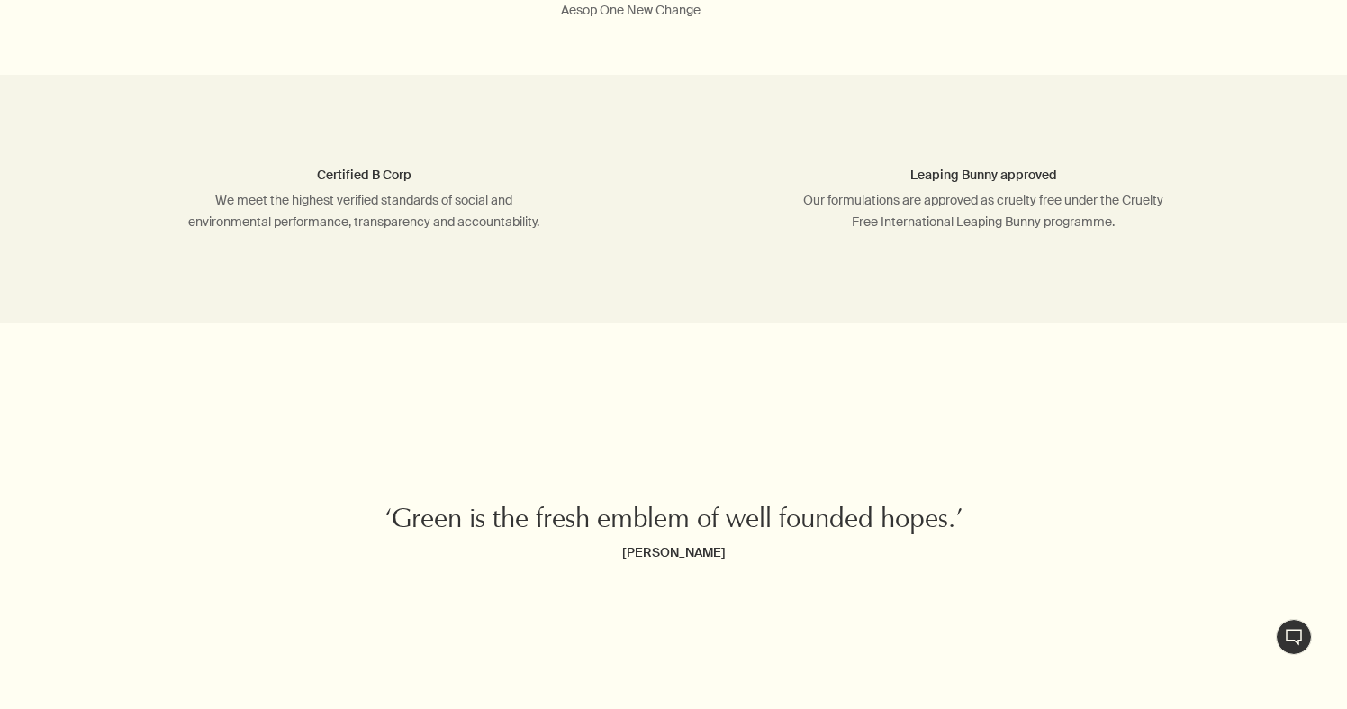
scroll to position [5820, 0]
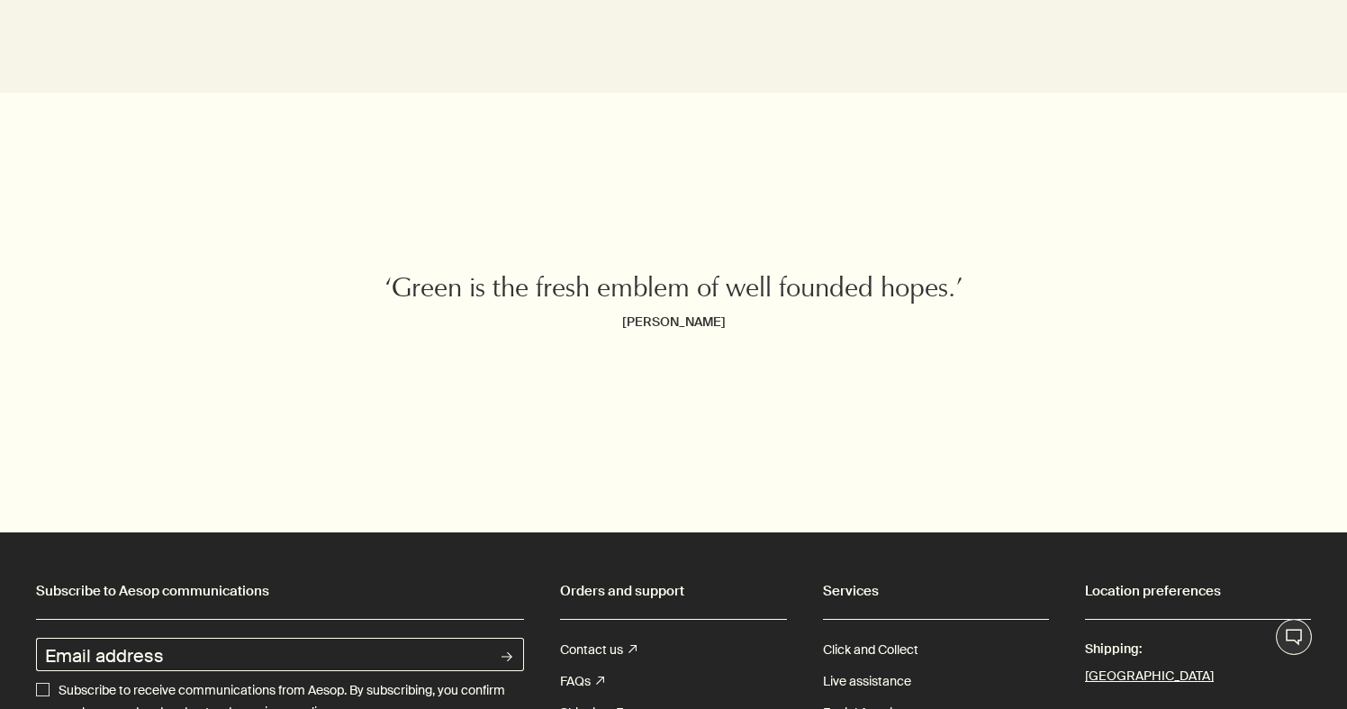
click at [1299, 639] on button "Live Assistance" at bounding box center [1294, 637] width 36 height 36
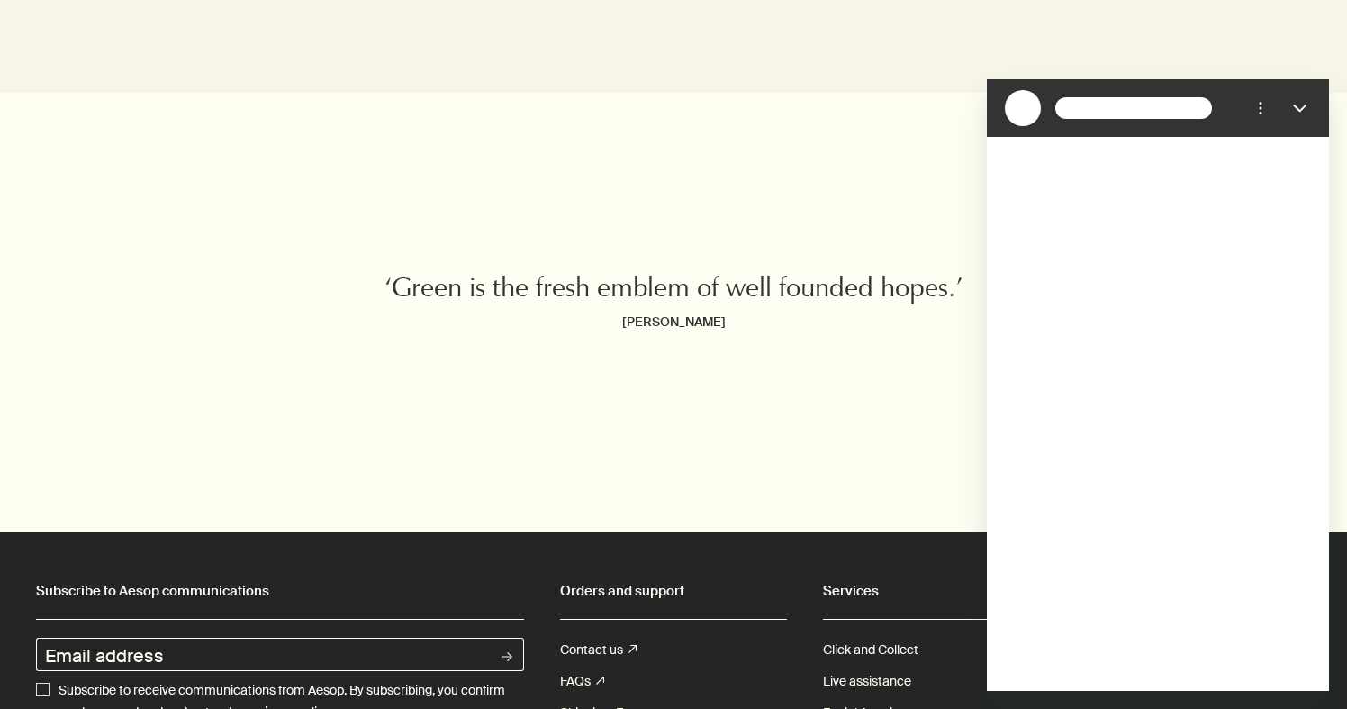
scroll to position [0, 0]
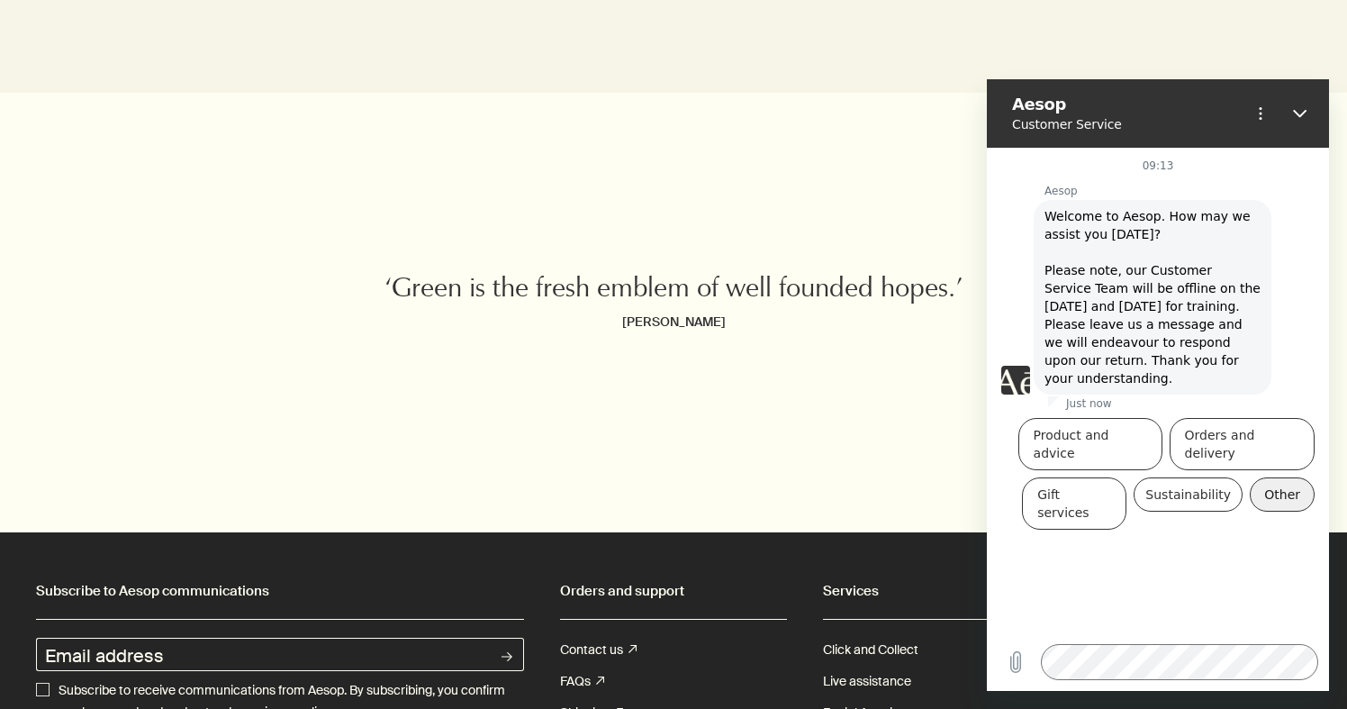
click at [1277, 477] on button "Other" at bounding box center [1282, 494] width 65 height 34
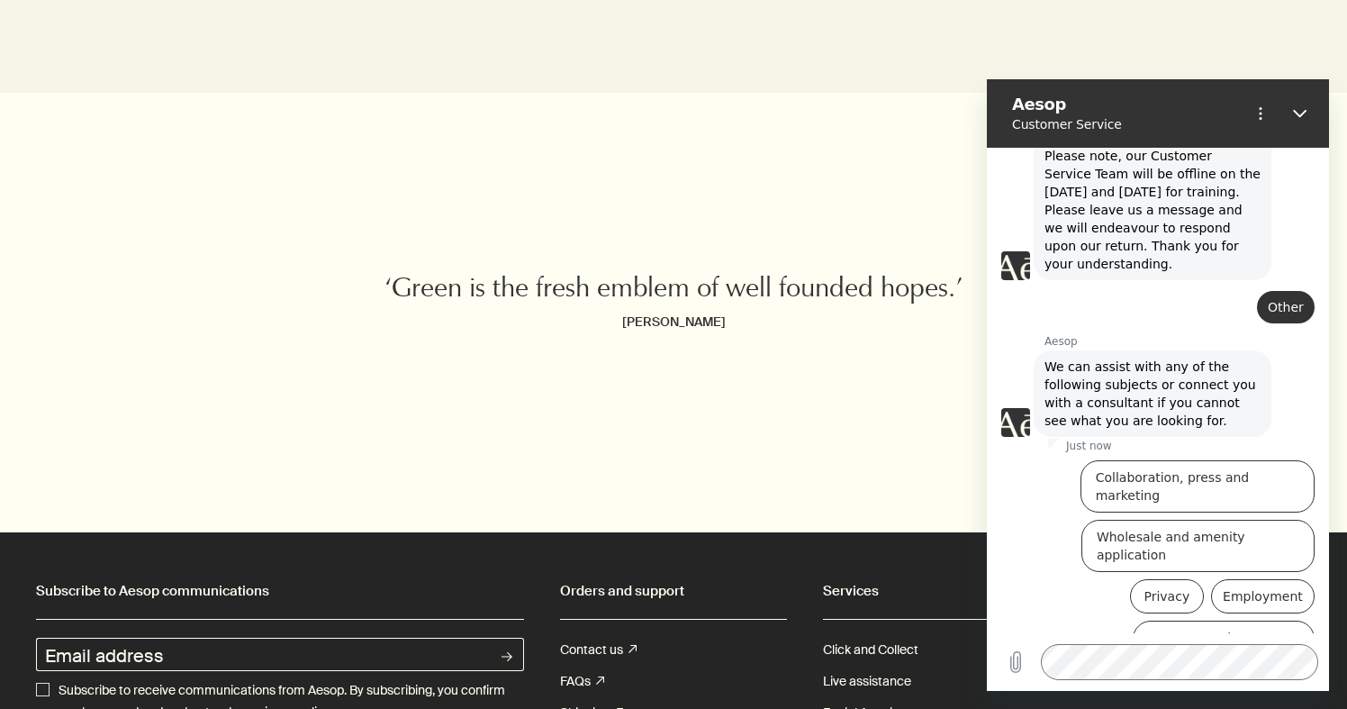
scroll to position [128, 0]
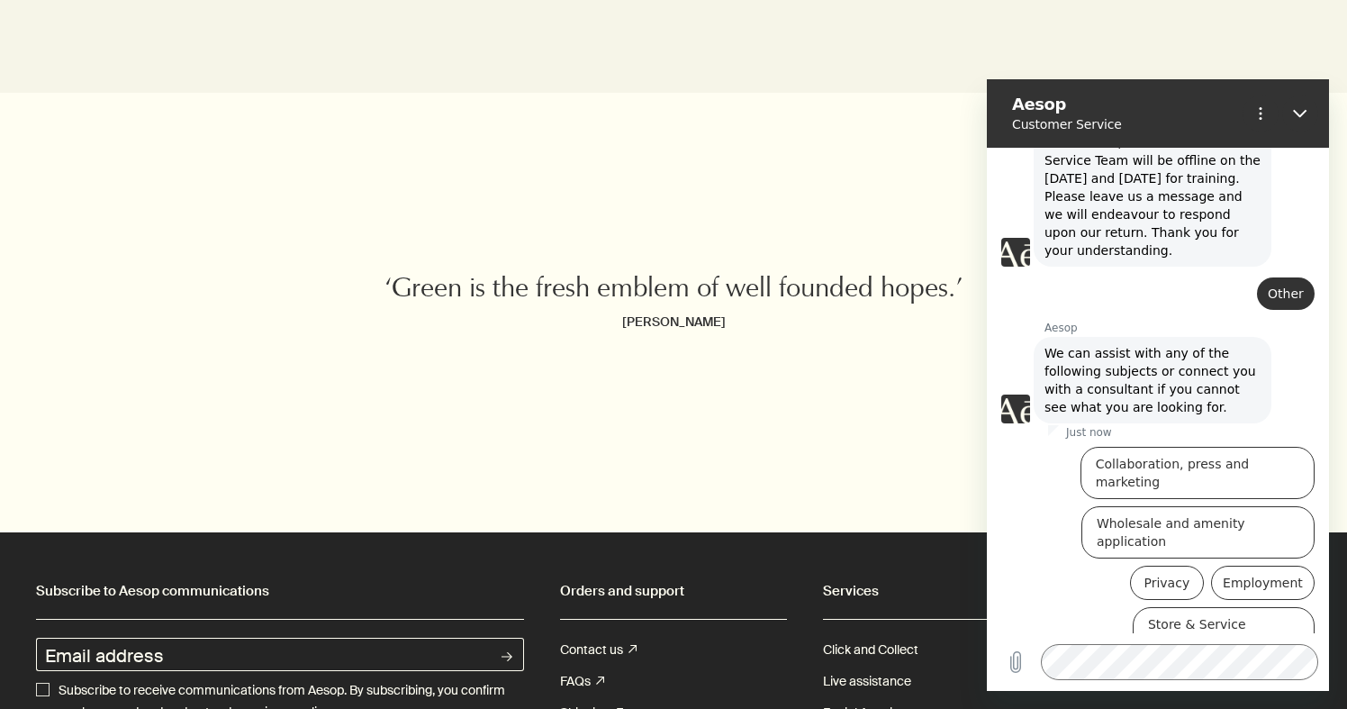
click at [1203, 667] on button "Speak to a consultant" at bounding box center [1236, 693] width 158 height 52
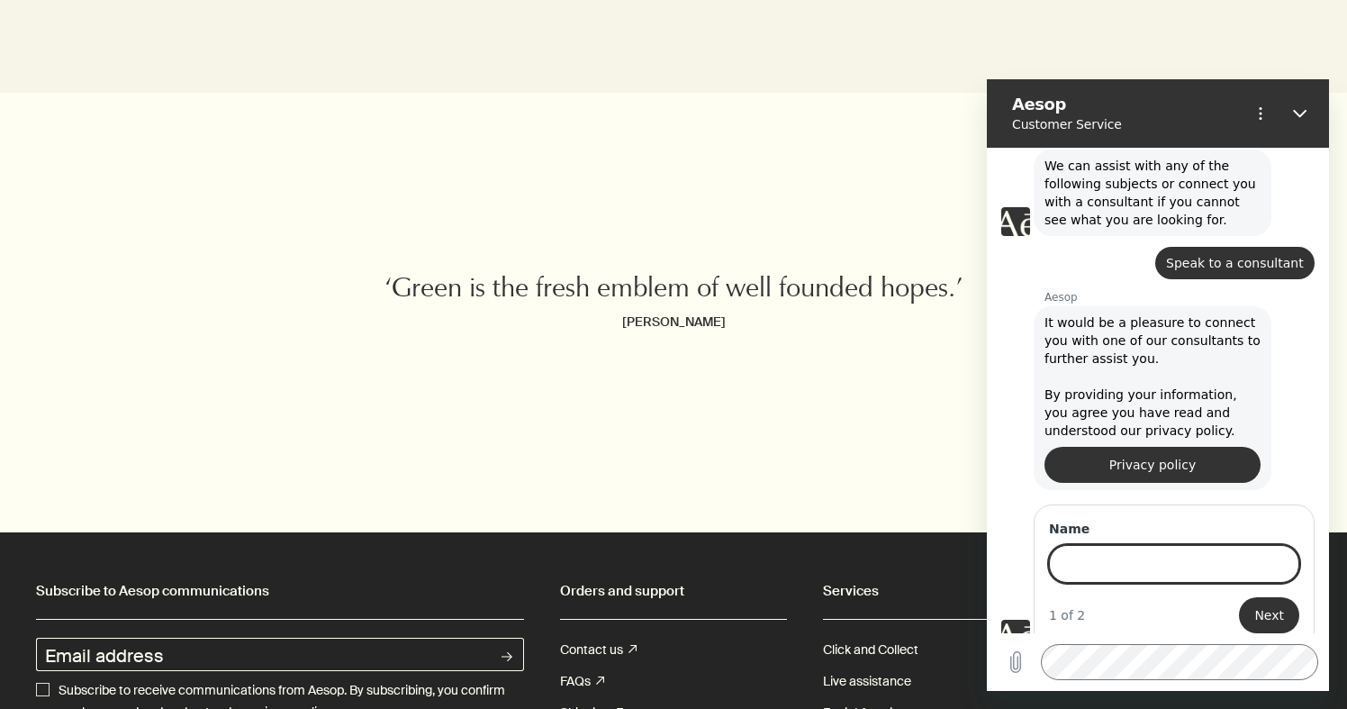
scroll to position [313, 0]
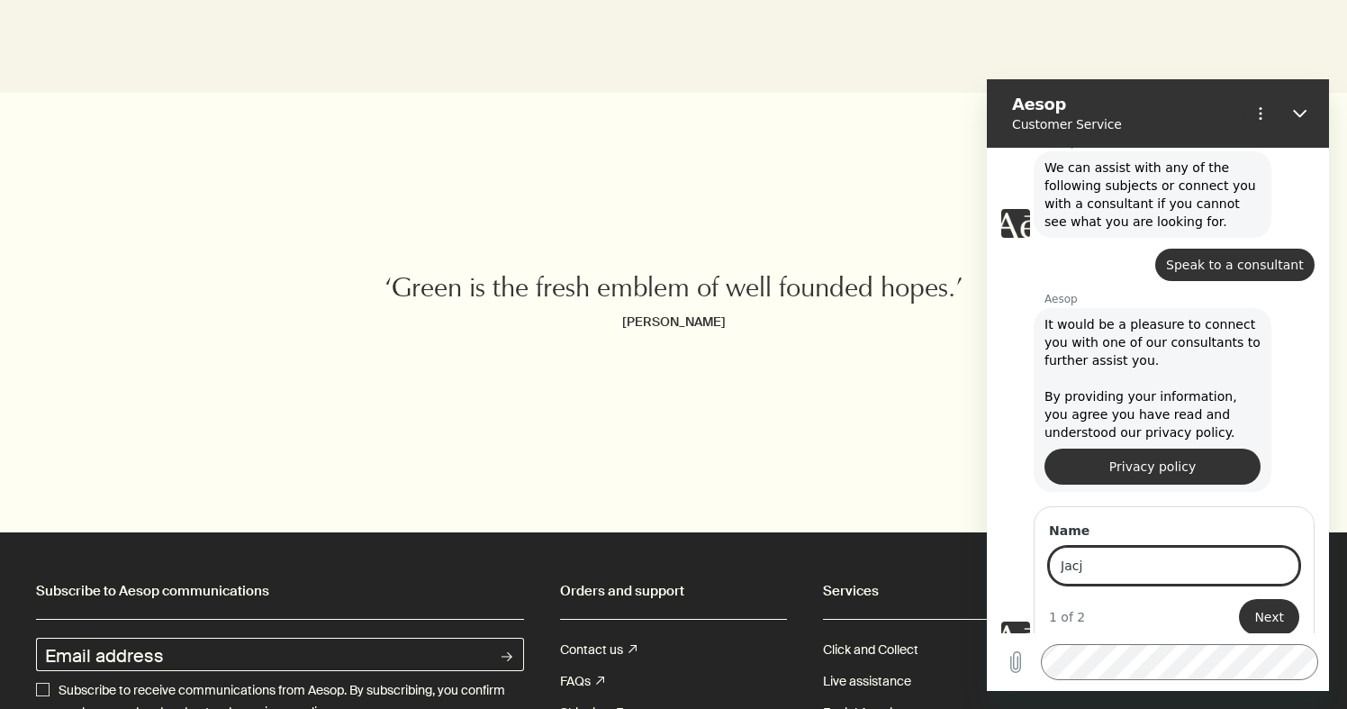
click at [1271, 599] on button "Next" at bounding box center [1269, 617] width 60 height 36
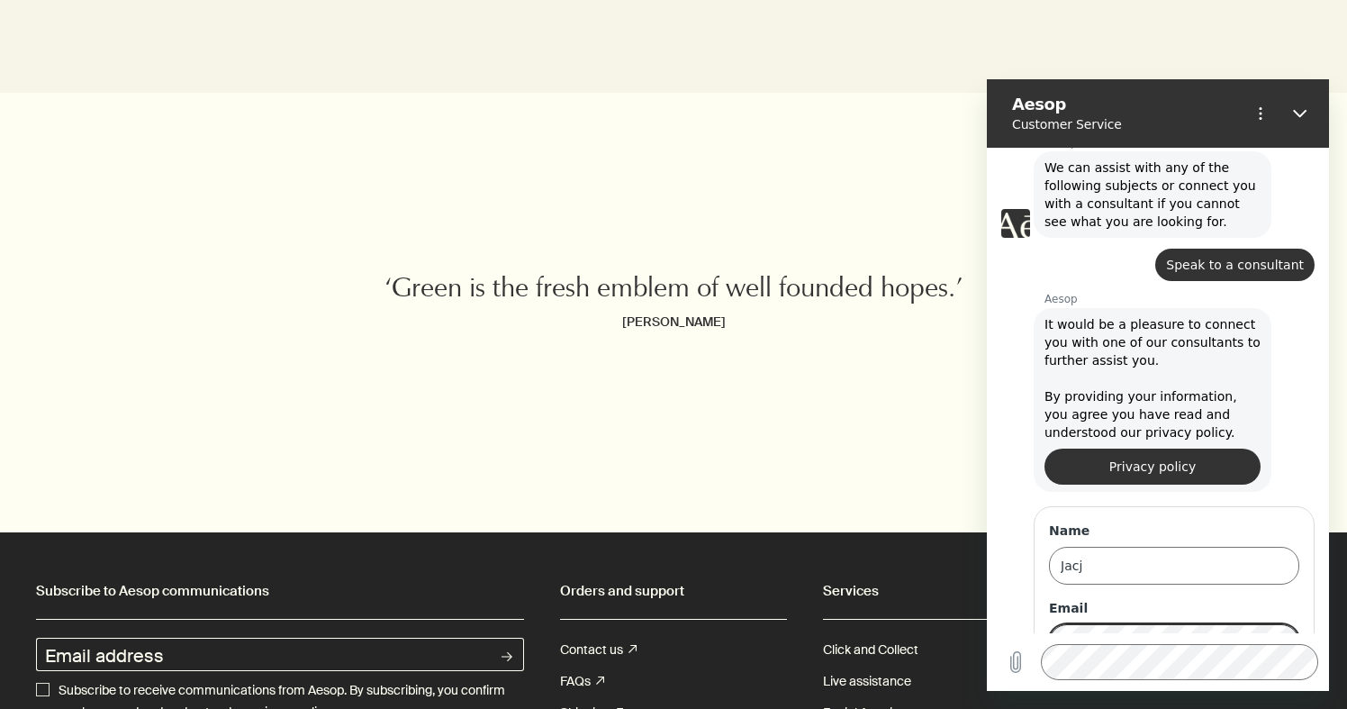
scroll to position [391, 0]
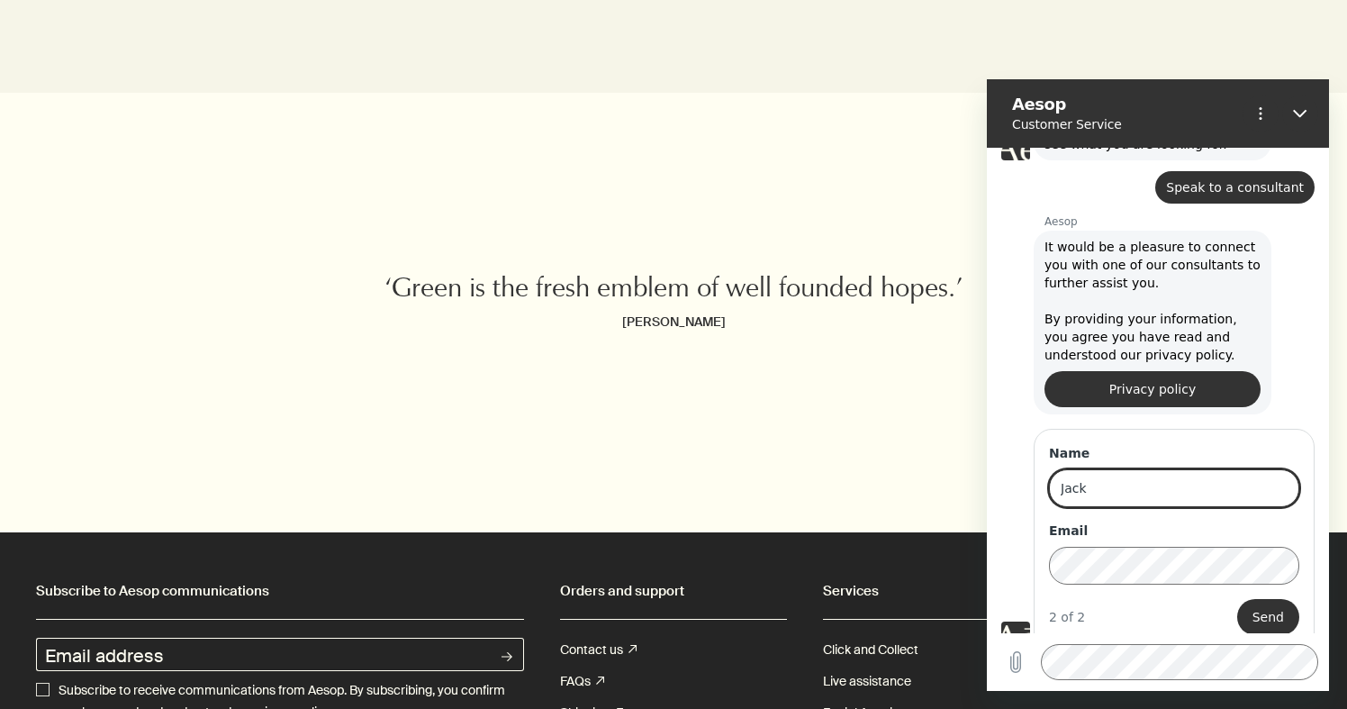
type input "Jack"
click at [1247, 599] on button "Send" at bounding box center [1269, 617] width 62 height 36
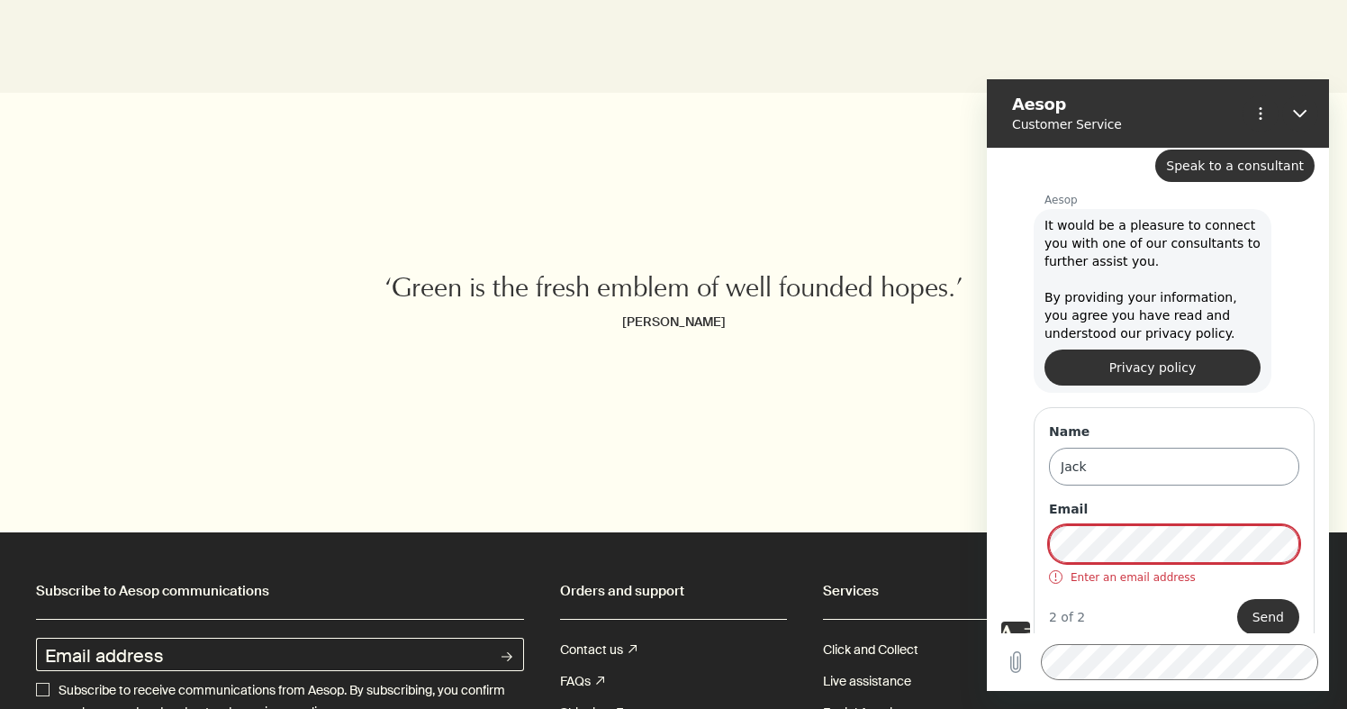
click at [1165, 458] on input "Jack" at bounding box center [1174, 467] width 250 height 38
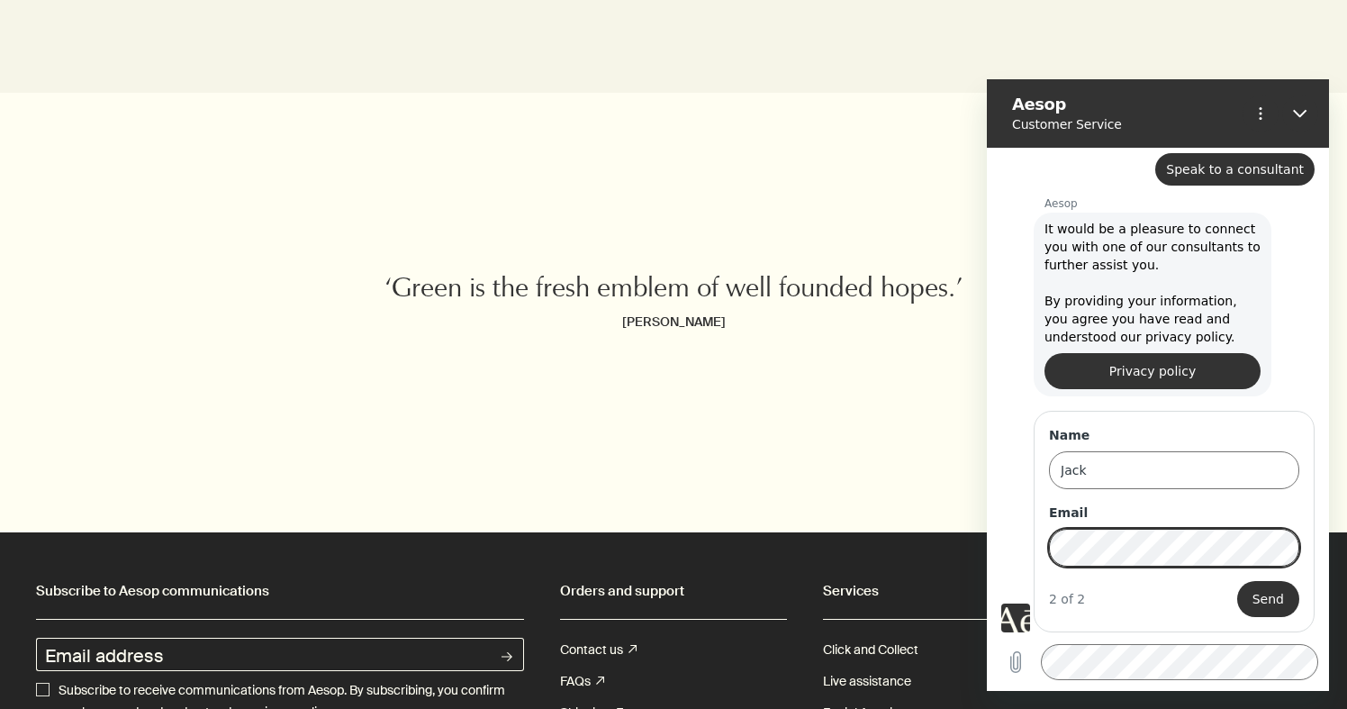
scroll to position [391, 0]
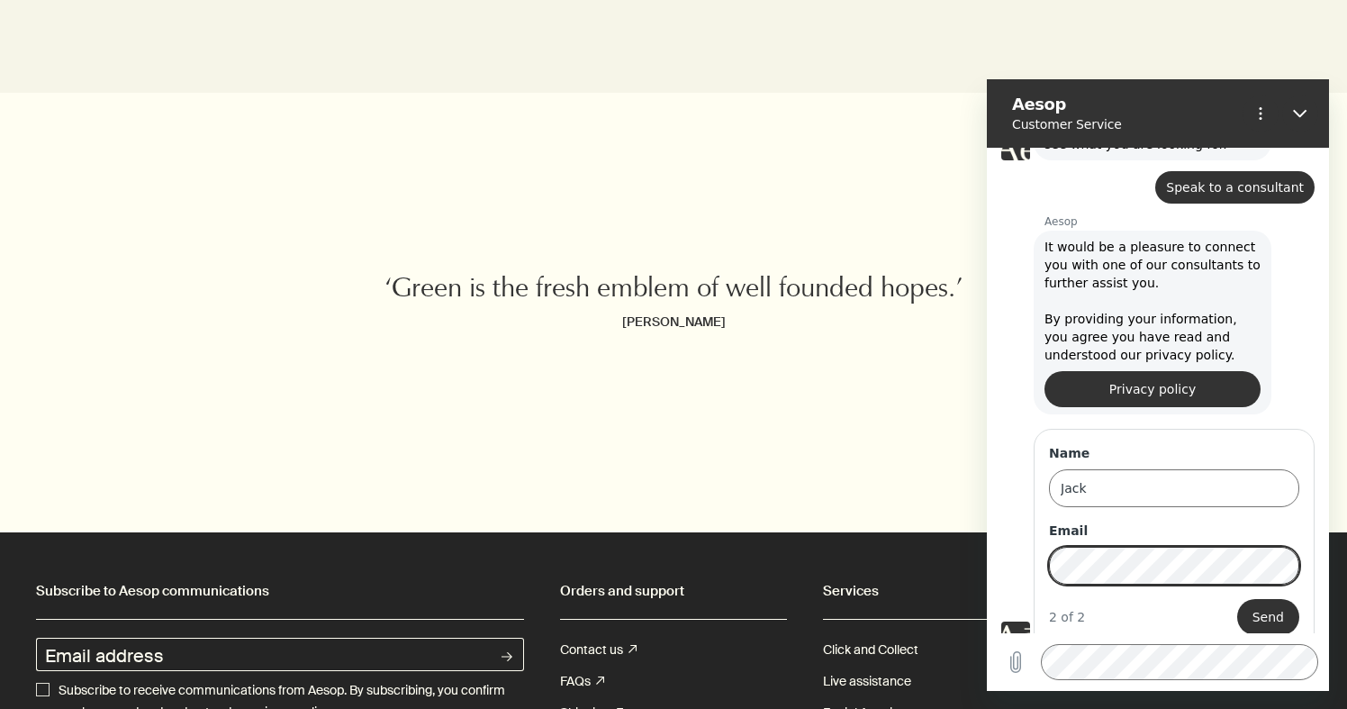
click at [1269, 599] on button "Send" at bounding box center [1269, 617] width 62 height 36
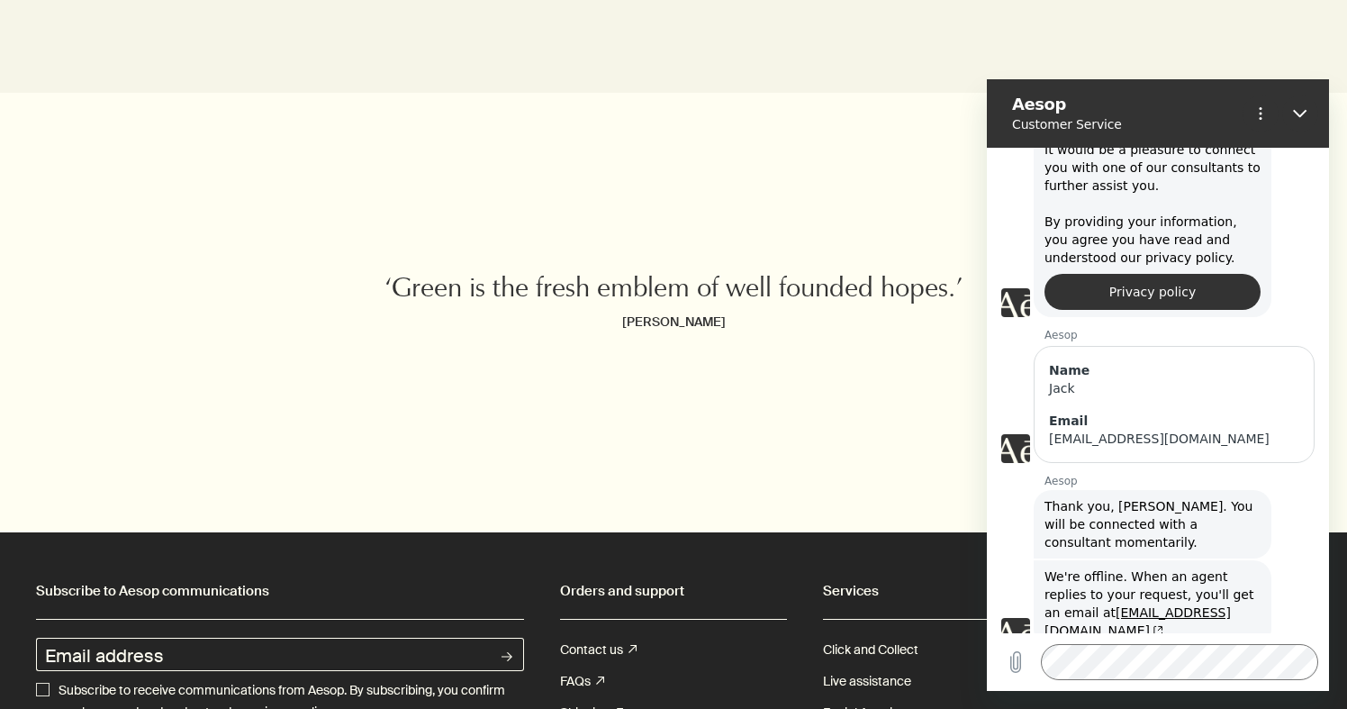
scroll to position [486, 0]
click at [1302, 107] on icon "Close" at bounding box center [1300, 113] width 14 height 14
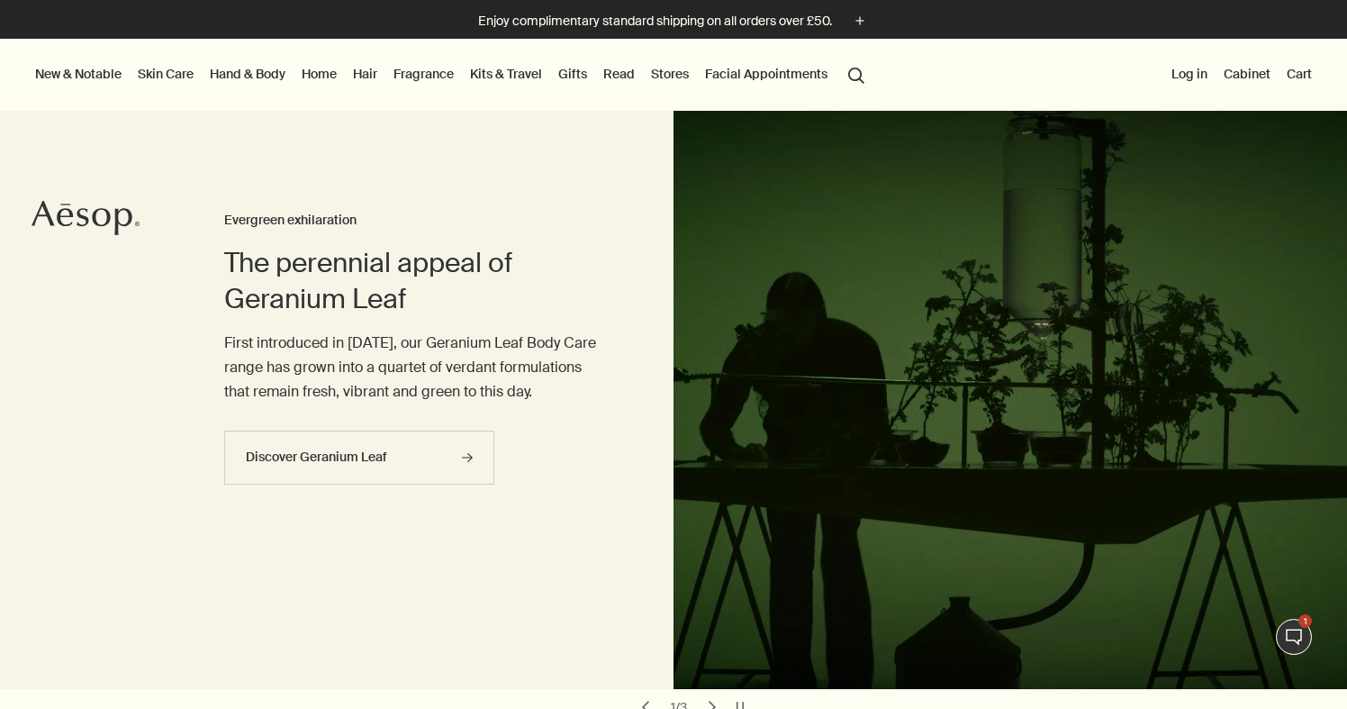
click at [1284, 638] on button "Live Assistance 1" at bounding box center [1294, 637] width 36 height 36
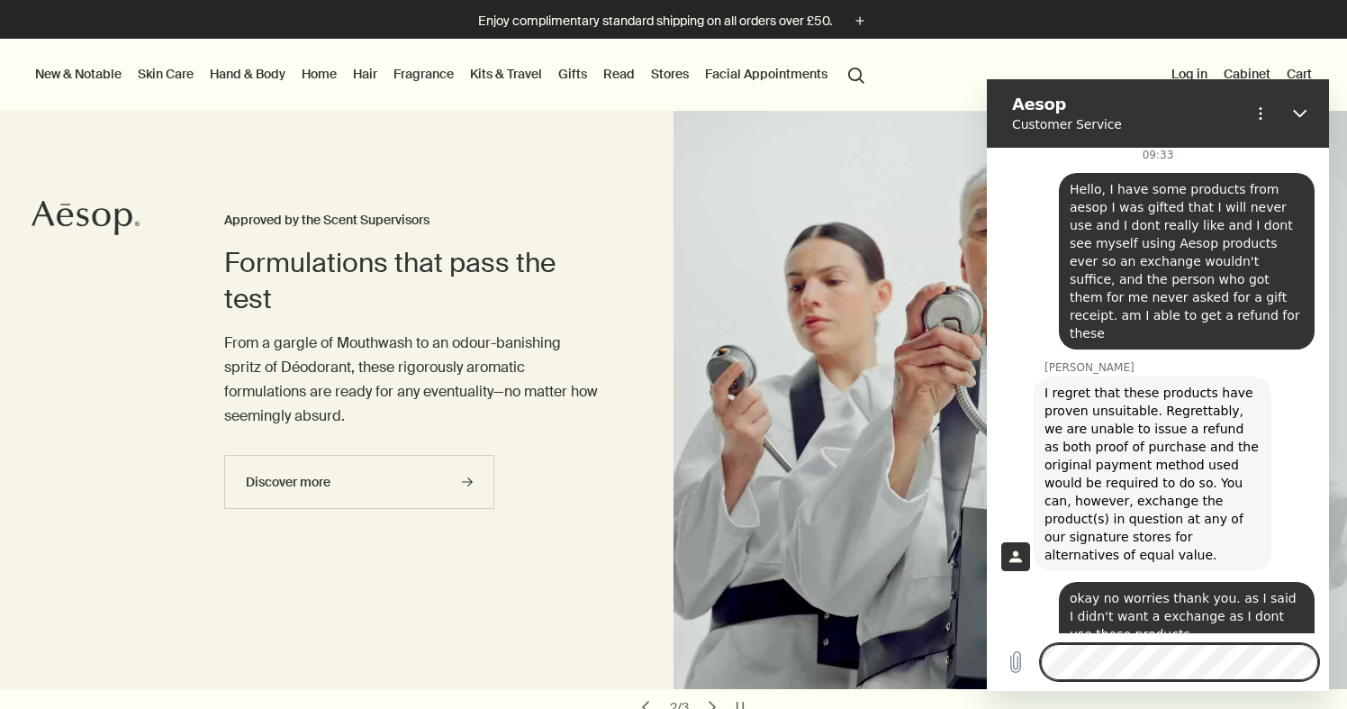
scroll to position [1211, 0]
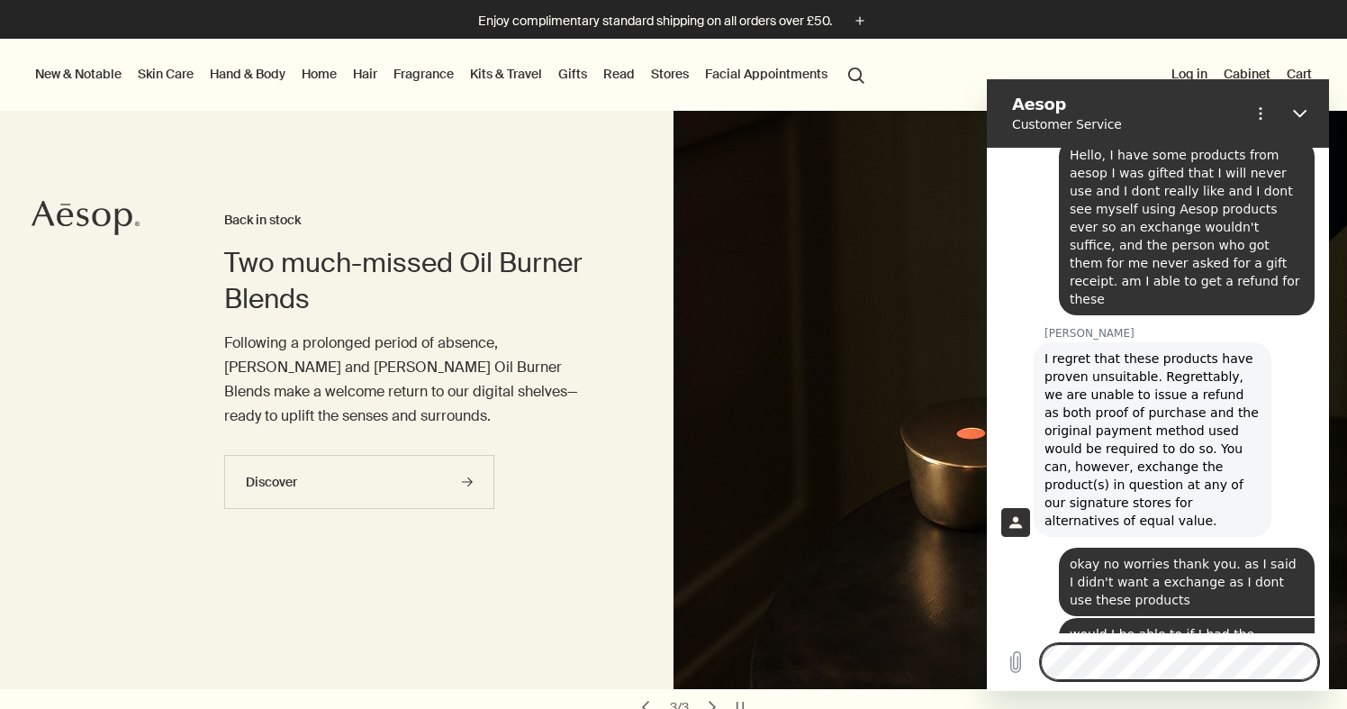
click at [349, 6] on div "Enjoy complimentary standard shipping on all orders over £50. plus" at bounding box center [673, 19] width 1347 height 39
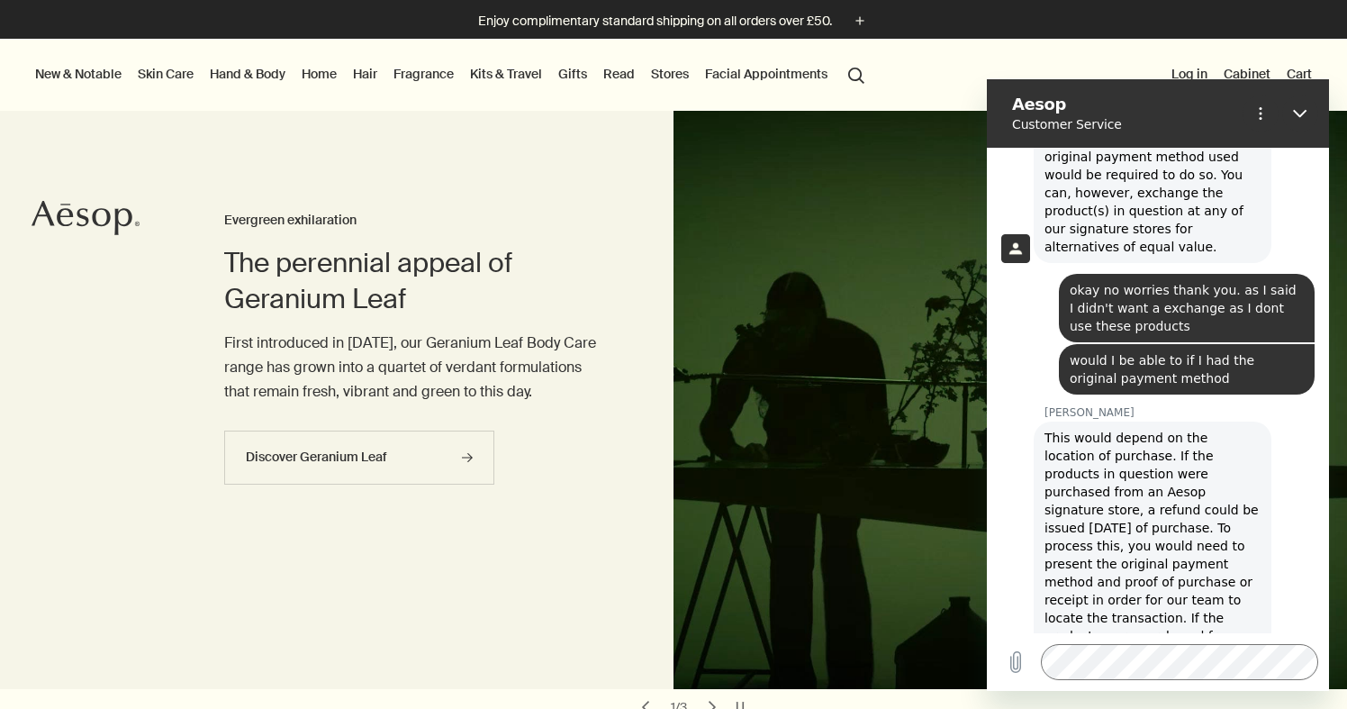
scroll to position [1488, 0]
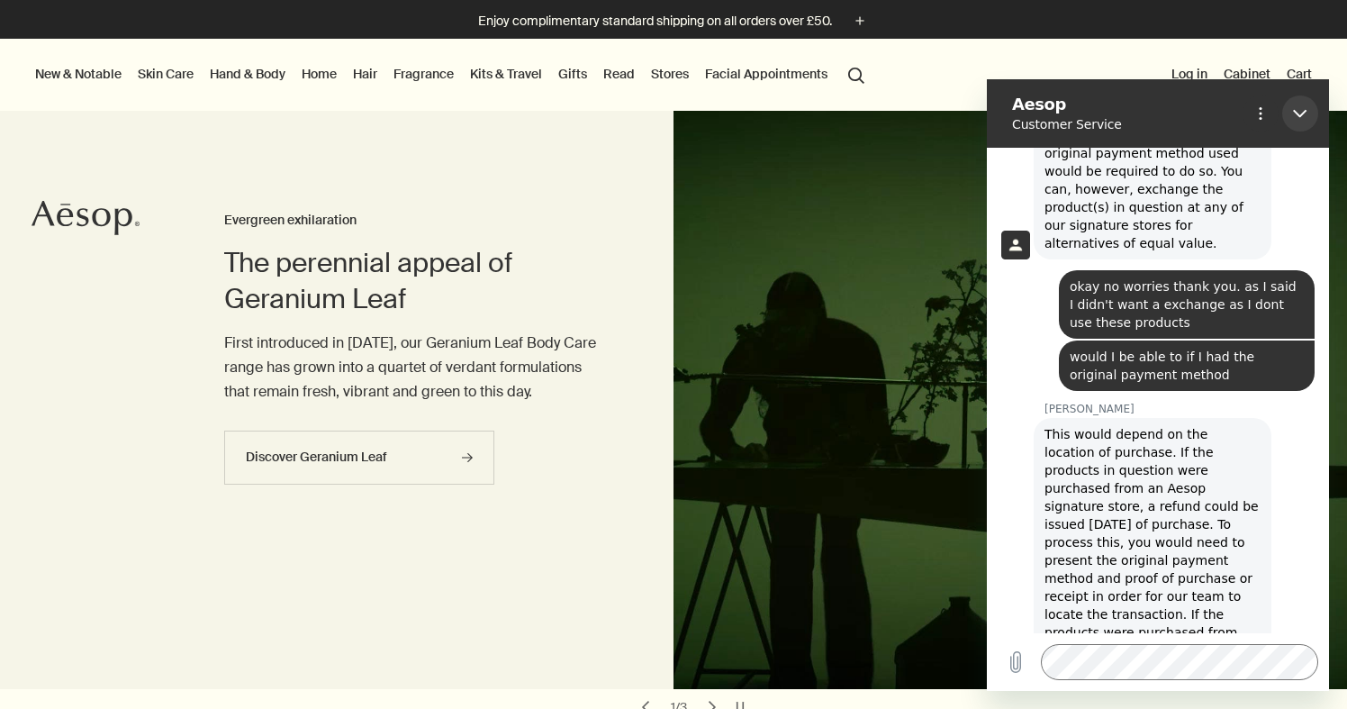
click at [1283, 117] on button "Close" at bounding box center [1301, 113] width 36 height 36
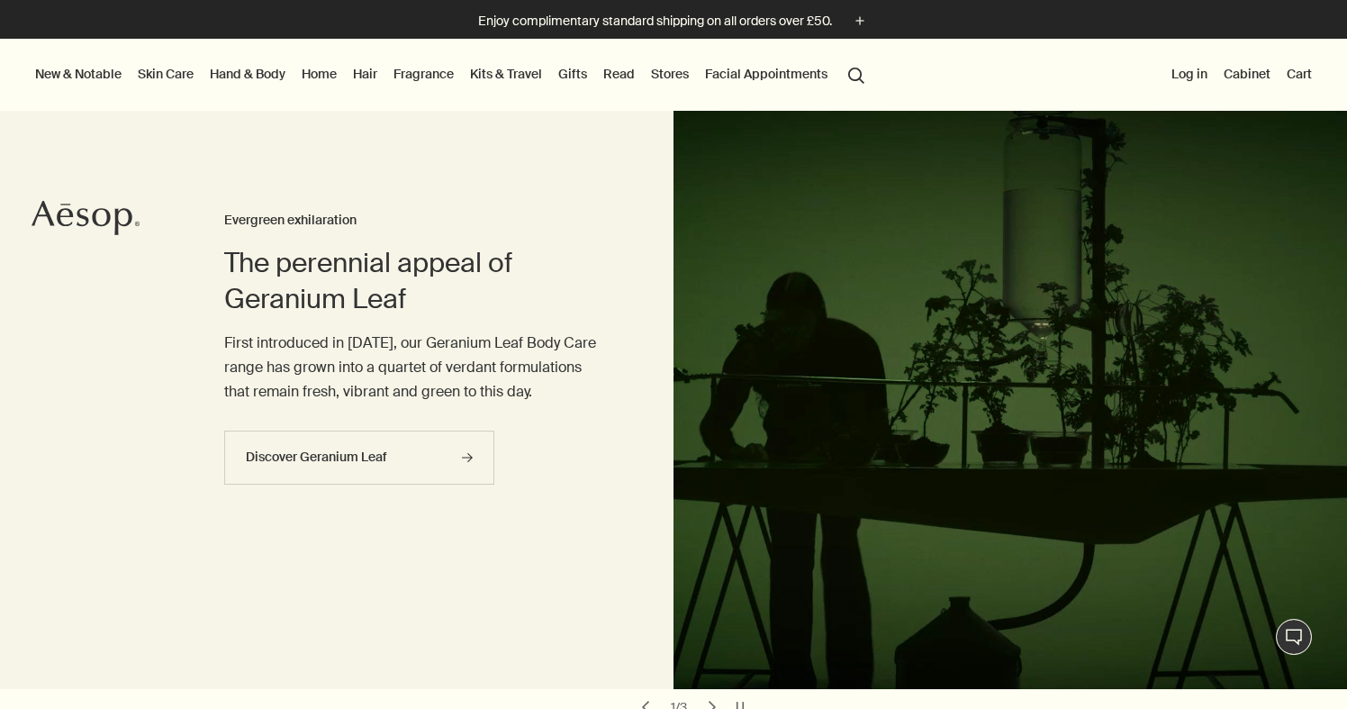
click at [1294, 635] on button "Live Assistance" at bounding box center [1294, 637] width 36 height 36
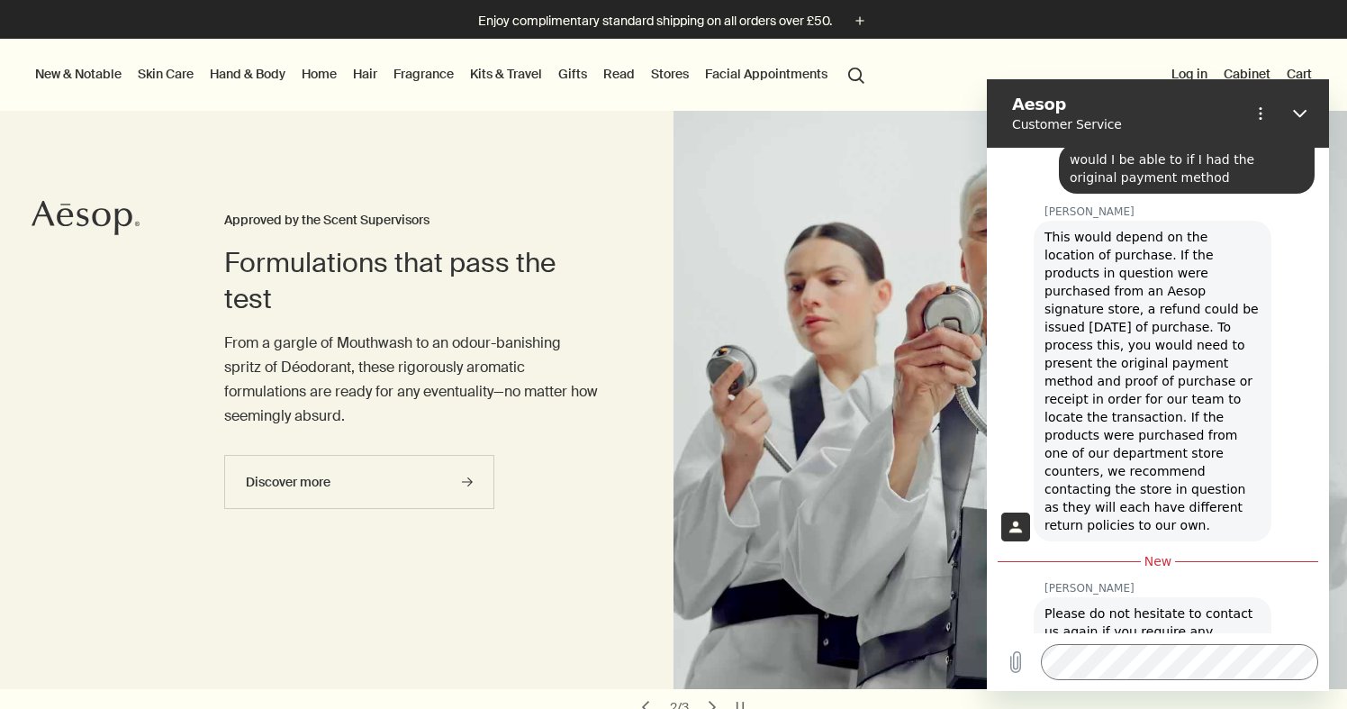
scroll to position [1655, 0]
click at [1299, 118] on icon "Close" at bounding box center [1300, 113] width 14 height 14
